Goal: Check status: Check status

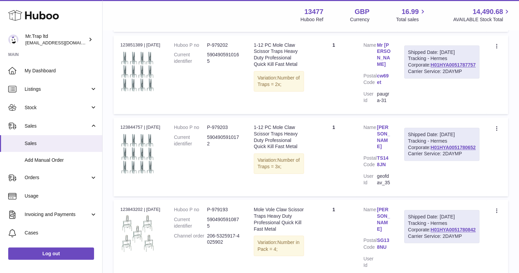
scroll to position [301, 0]
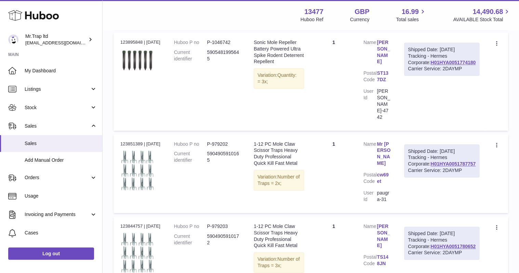
click at [50, 14] on use at bounding box center [33, 15] width 51 height 11
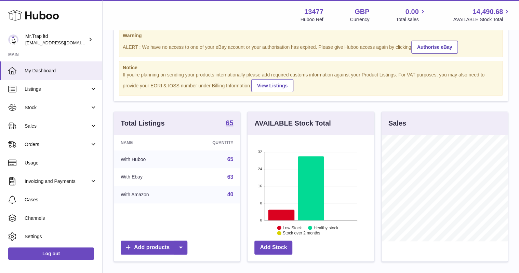
scroll to position [82, 0]
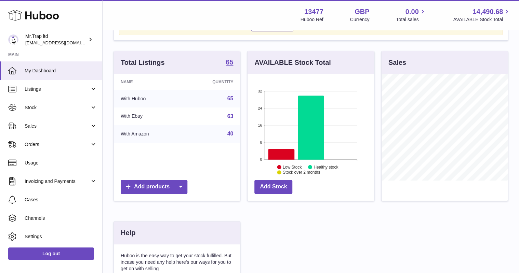
click at [79, 129] on link "Sales" at bounding box center [51, 126] width 102 height 18
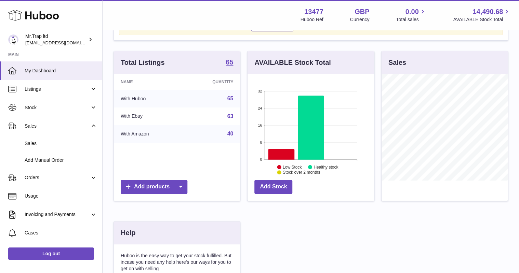
click at [72, 138] on link "Sales" at bounding box center [51, 143] width 102 height 17
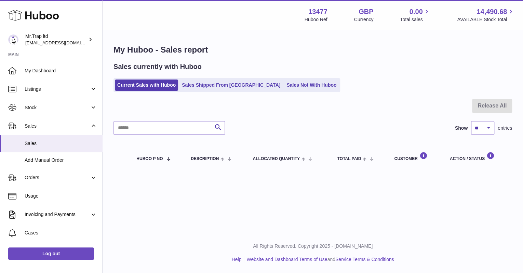
click at [286, 88] on link "Sales Not With Huboo" at bounding box center [311, 85] width 55 height 11
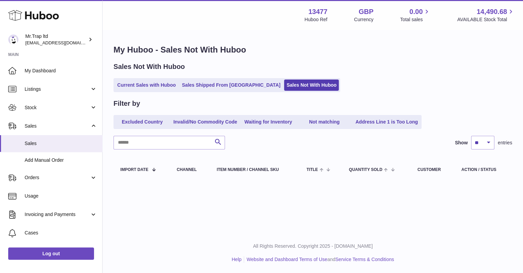
click at [166, 87] on link "Current Sales with Huboo" at bounding box center [146, 85] width 63 height 11
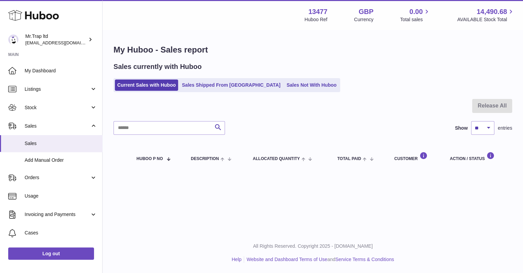
click at [220, 87] on link "Sales Shipped From [GEOGRAPHIC_DATA]" at bounding box center [230, 85] width 103 height 11
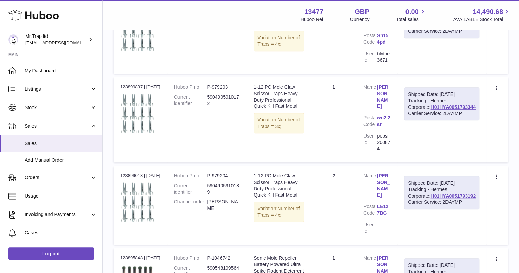
scroll to position [191, 0]
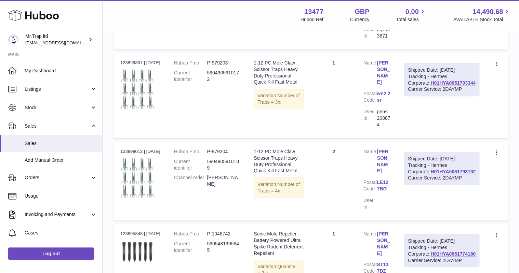
drag, startPoint x: 480, startPoint y: 165, endPoint x: 428, endPoint y: 163, distance: 52.3
click at [428, 163] on td "Shipped Date: [DATE] Tracking - Hermes Corporate: H01HYA0051793192 Carrier Serv…" at bounding box center [441, 181] width 89 height 79
drag, startPoint x: 428, startPoint y: 163, endPoint x: 438, endPoint y: 164, distance: 10.6
copy link "H01HYA0051793192"
